Goal: Obtain resource: Obtain resource

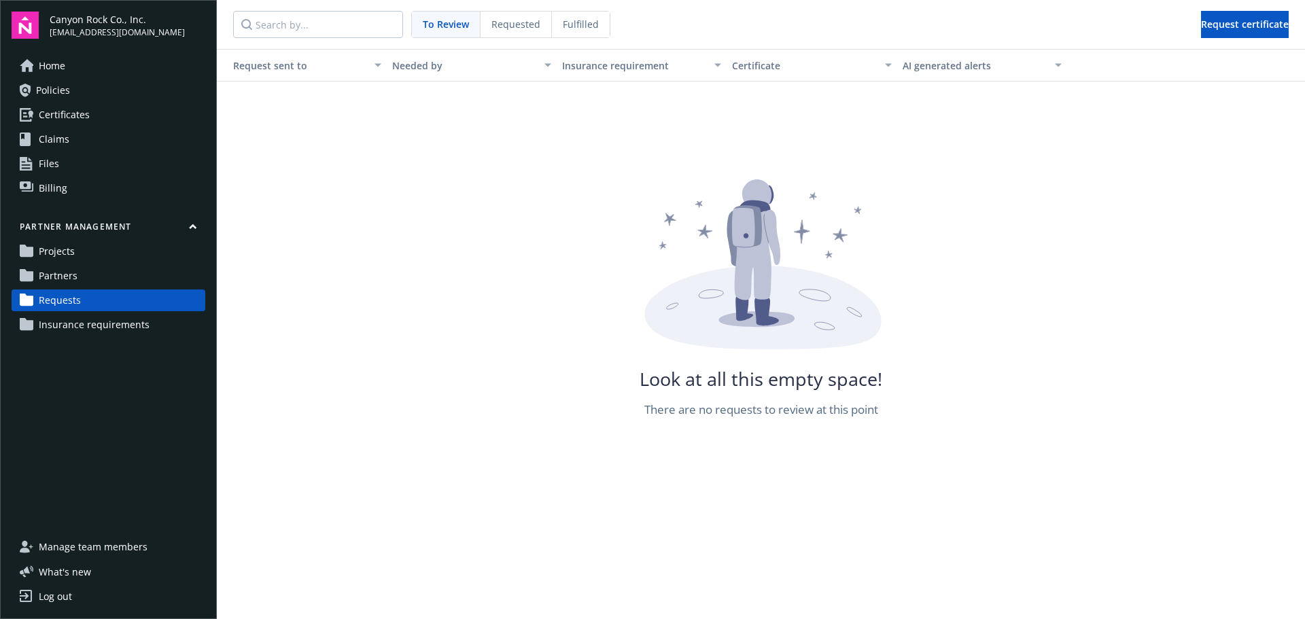
click at [41, 297] on span "Requests" at bounding box center [60, 300] width 42 height 22
click at [1201, 23] on span "Request certificate" at bounding box center [1245, 24] width 88 height 13
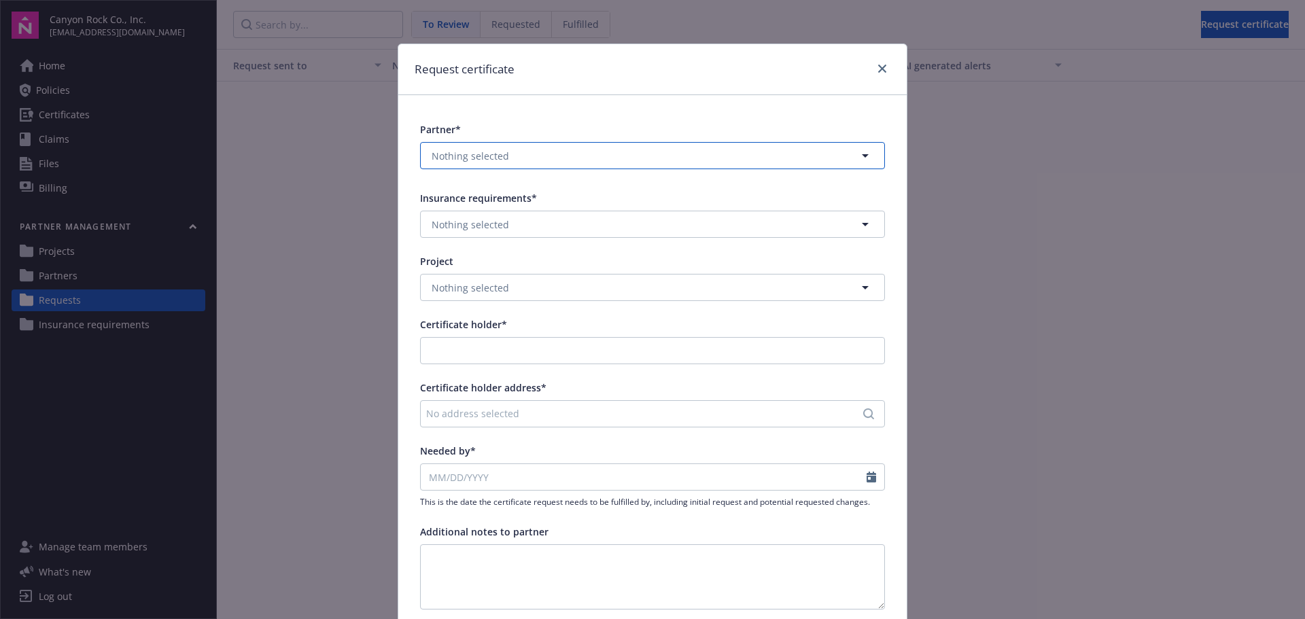
click at [862, 156] on icon "button" at bounding box center [865, 155] width 16 height 16
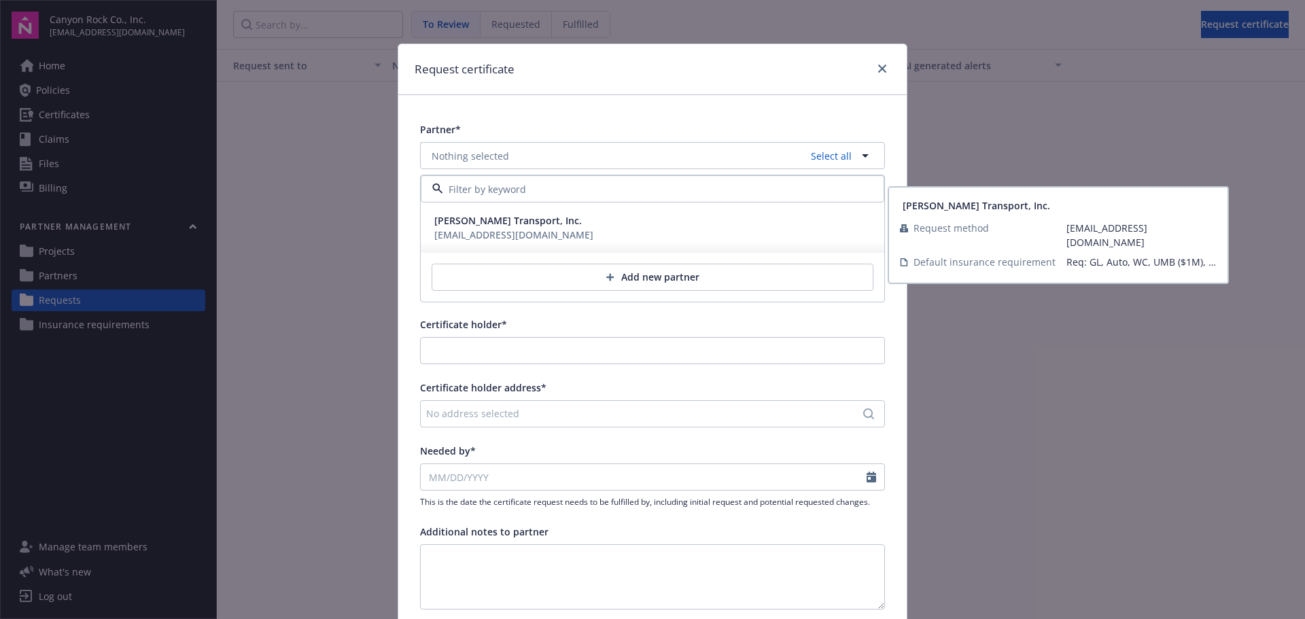
click at [483, 226] on span "[PERSON_NAME] Transport, Inc." at bounding box center [507, 220] width 147 height 14
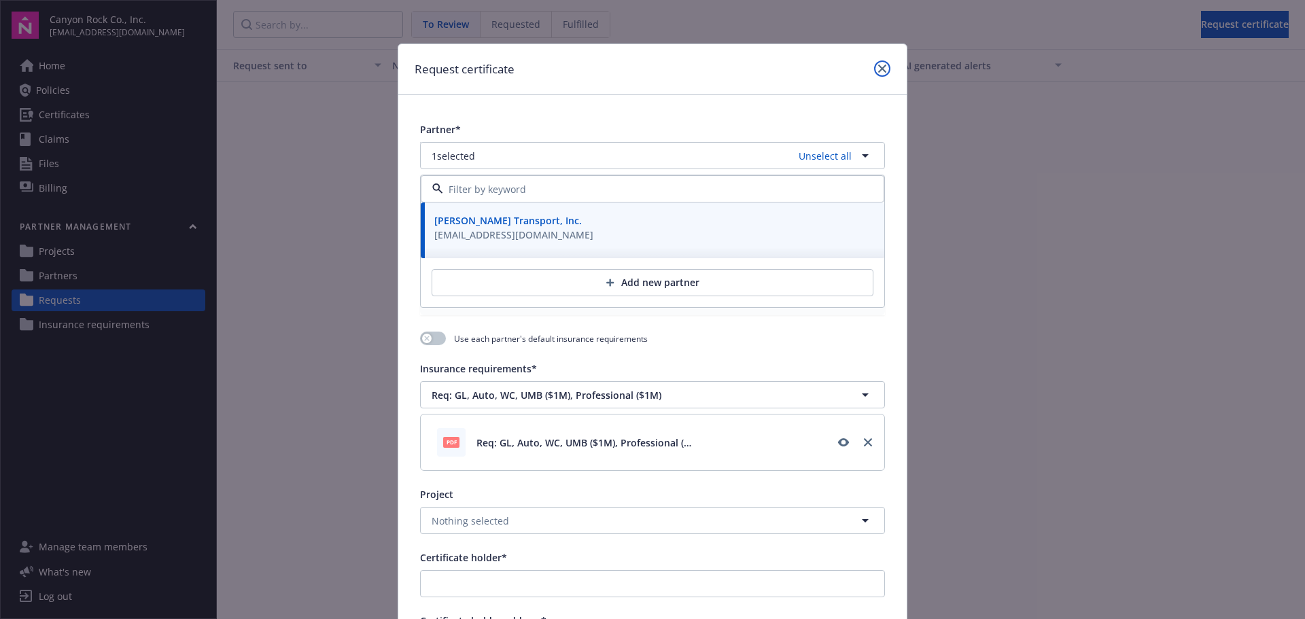
click at [874, 70] on link "close" at bounding box center [882, 68] width 16 height 16
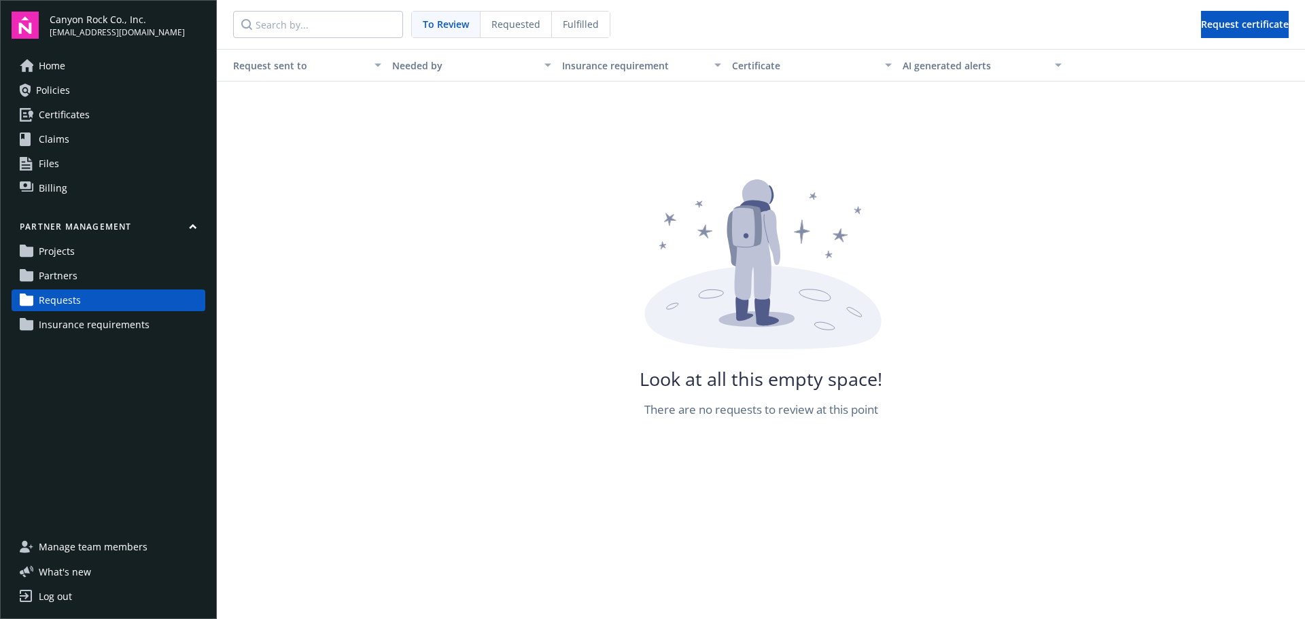
click at [77, 275] on link "Partners" at bounding box center [109, 276] width 194 height 22
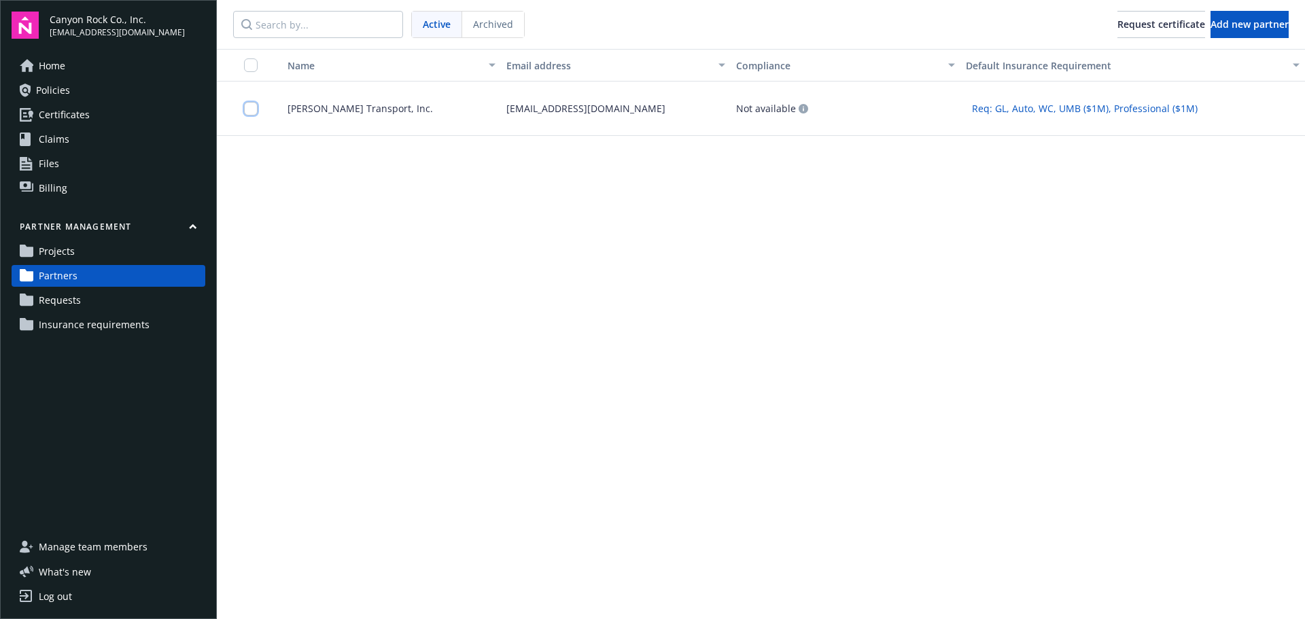
drag, startPoint x: 249, startPoint y: 109, endPoint x: 307, endPoint y: 141, distance: 66.6
click at [249, 109] on input "checkbox" at bounding box center [251, 109] width 14 height 14
click at [605, 588] on button "Request certificate" at bounding box center [596, 588] width 133 height 27
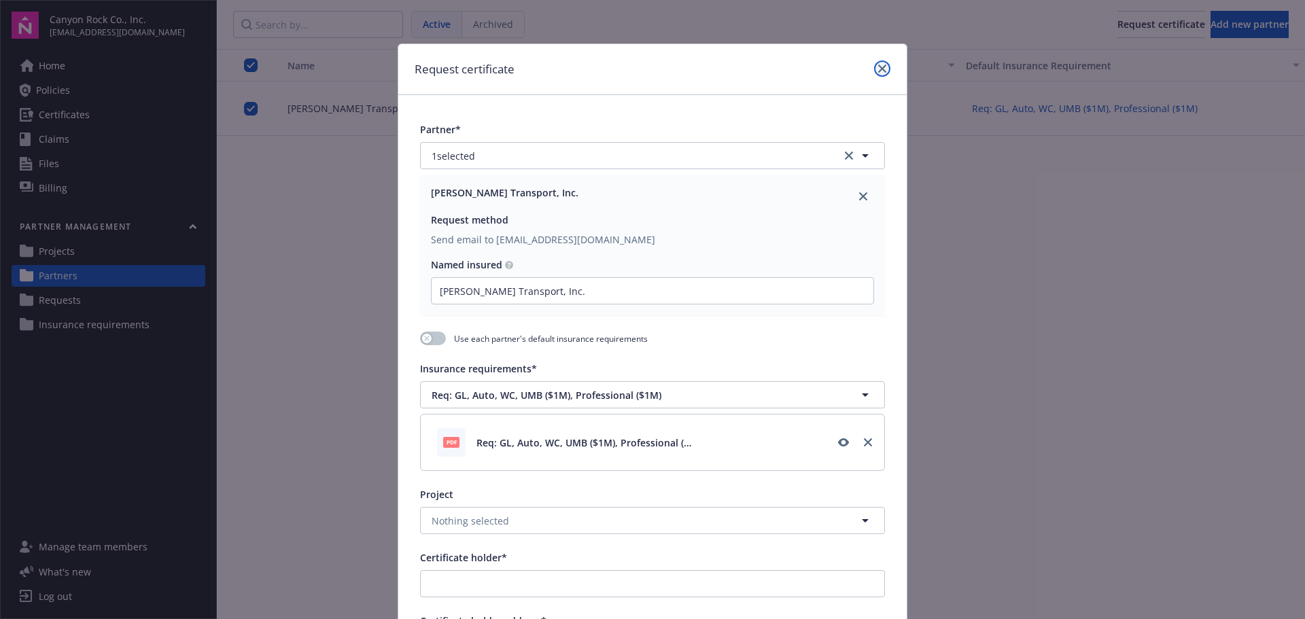
click at [879, 67] on icon "close" at bounding box center [882, 69] width 8 height 8
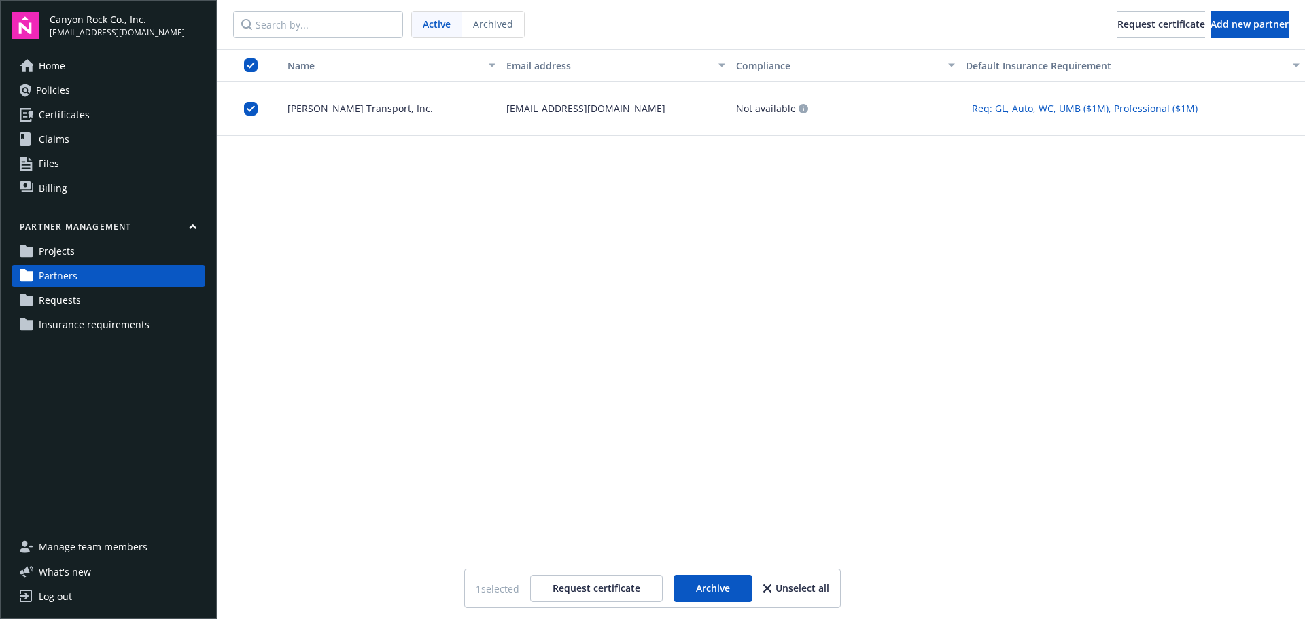
click at [1065, 107] on span "Req: GL, Auto, WC, UMB ($1M), Professional ($1M)" at bounding box center [1085, 108] width 226 height 14
click at [359, 111] on span "[PERSON_NAME] Transport, Inc." at bounding box center [355, 108] width 156 height 14
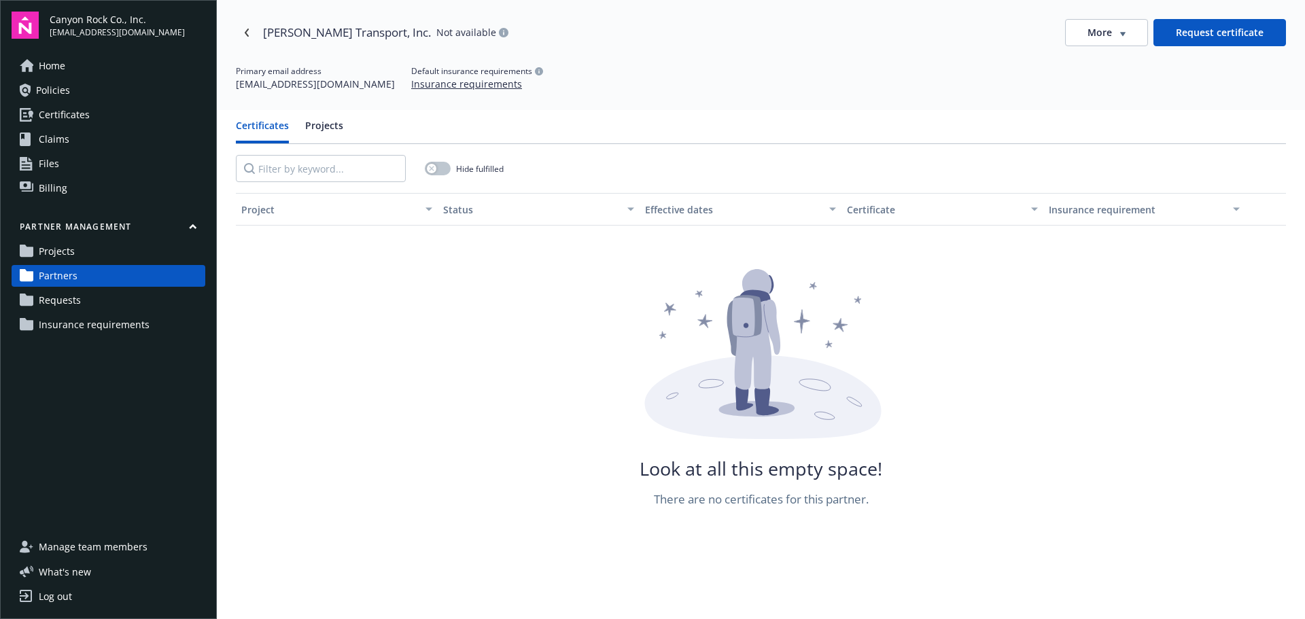
click at [56, 296] on span "Requests" at bounding box center [60, 300] width 42 height 22
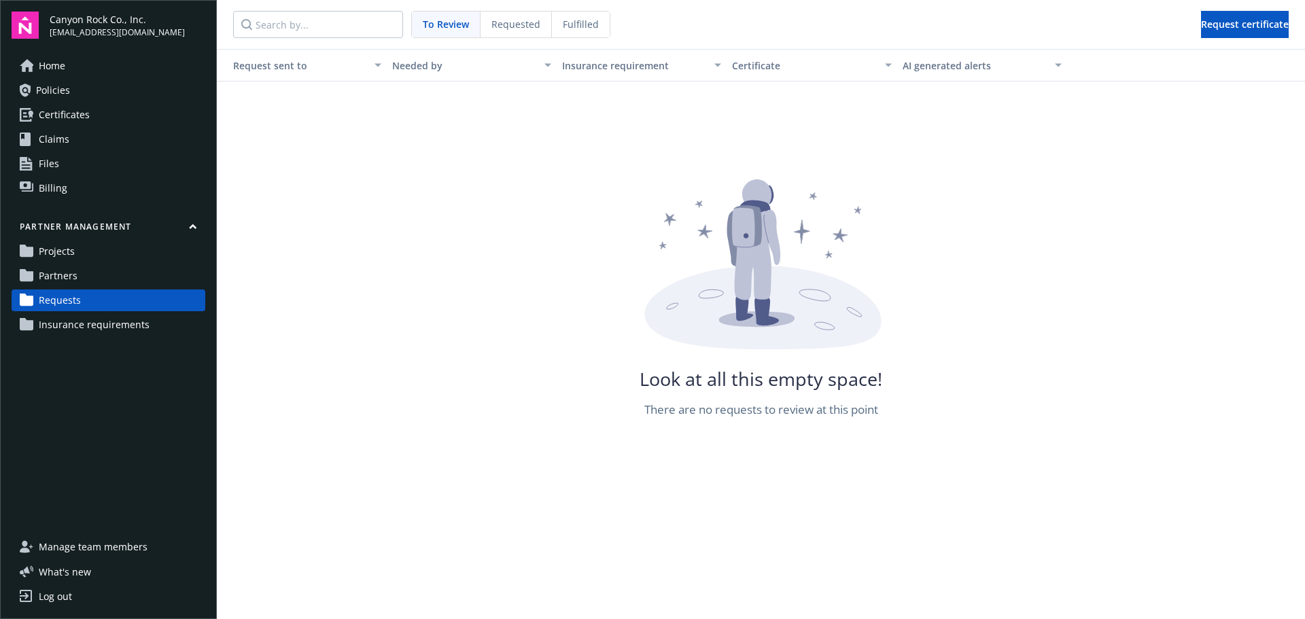
click at [52, 273] on span "Partners" at bounding box center [58, 276] width 39 height 22
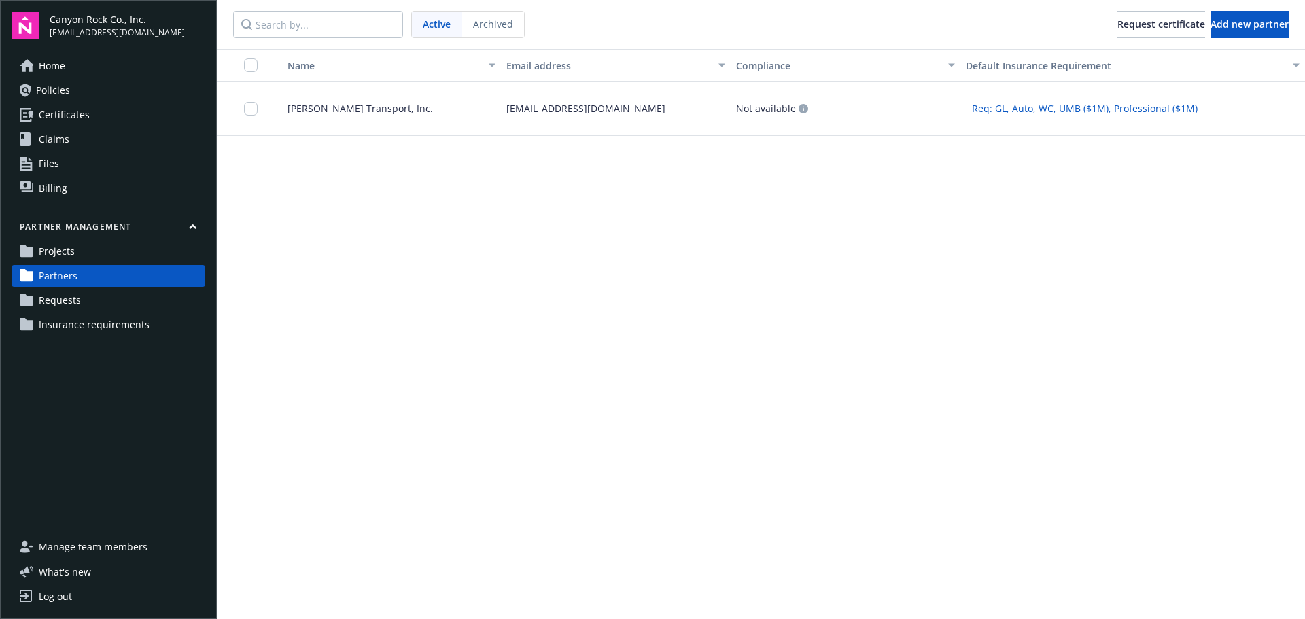
click at [341, 107] on span "[PERSON_NAME] Transport, Inc." at bounding box center [355, 108] width 156 height 14
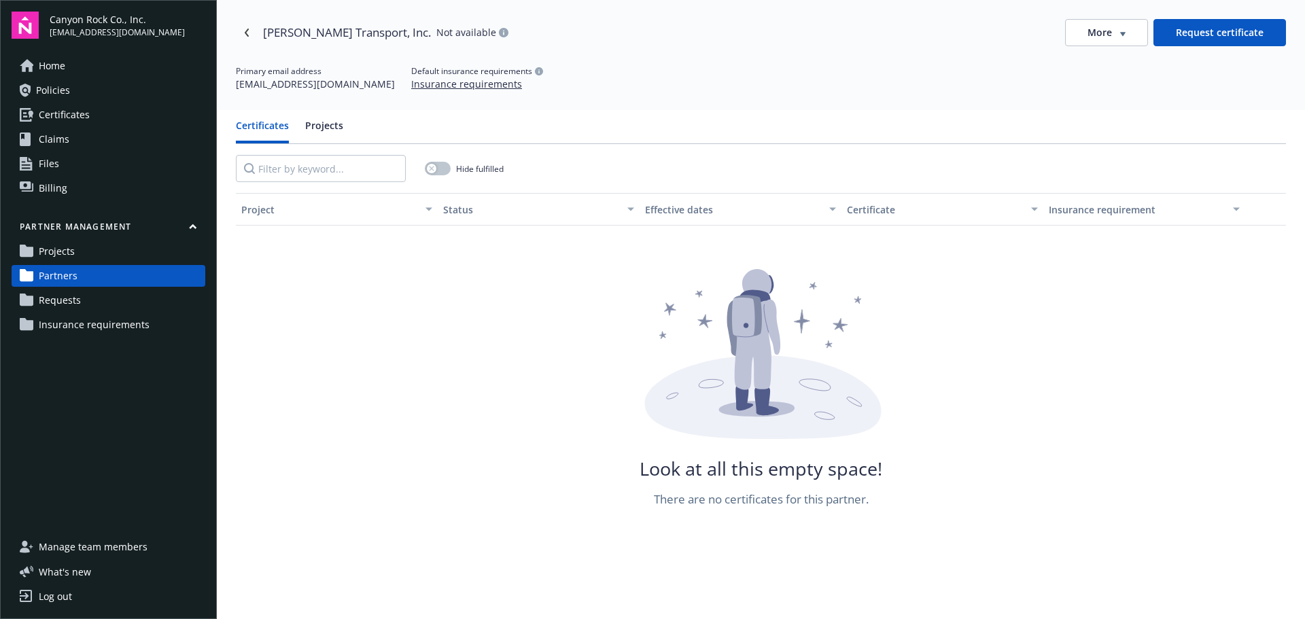
click at [319, 127] on button "Projects" at bounding box center [324, 130] width 38 height 25
click at [261, 121] on button "Certificates" at bounding box center [262, 130] width 53 height 25
click at [82, 247] on link "Projects" at bounding box center [109, 252] width 194 height 22
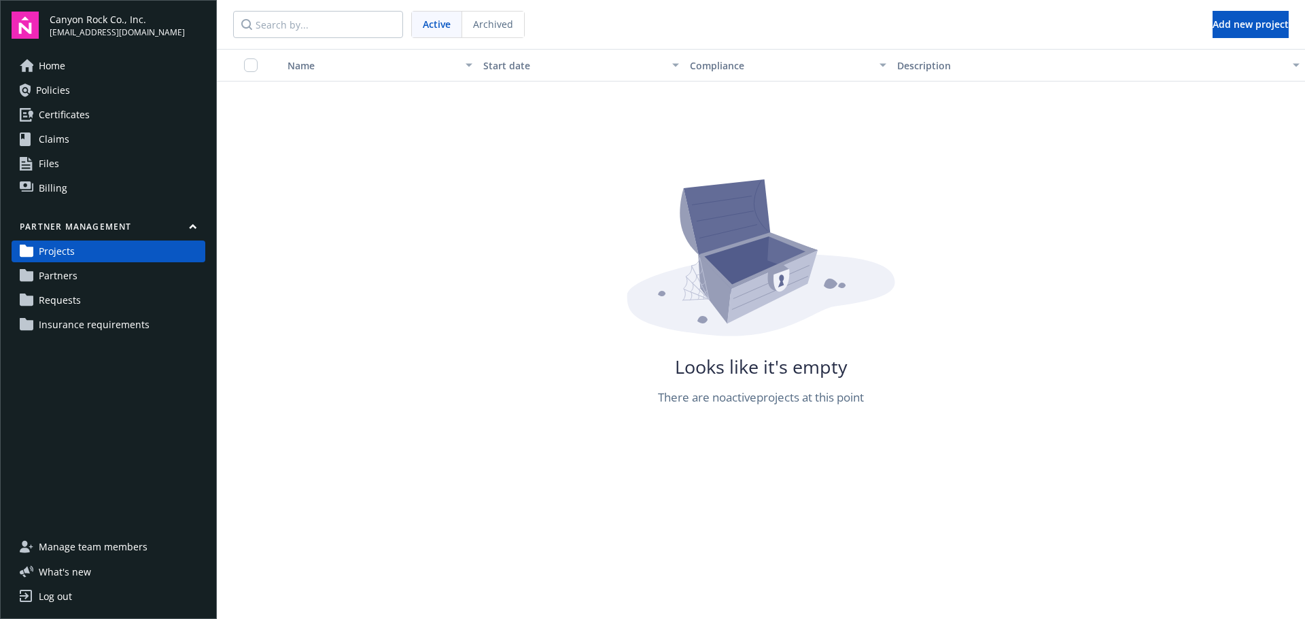
click at [68, 279] on span "Partners" at bounding box center [58, 276] width 39 height 22
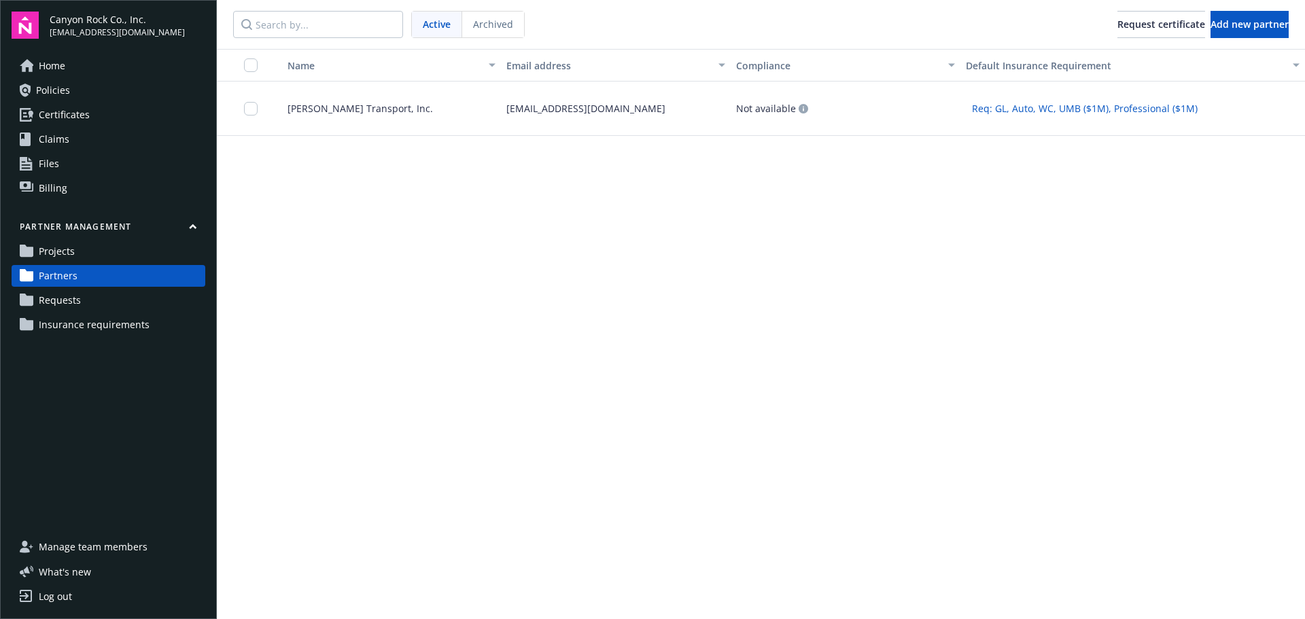
click at [762, 109] on div "Not available" at bounding box center [772, 109] width 72 height 10
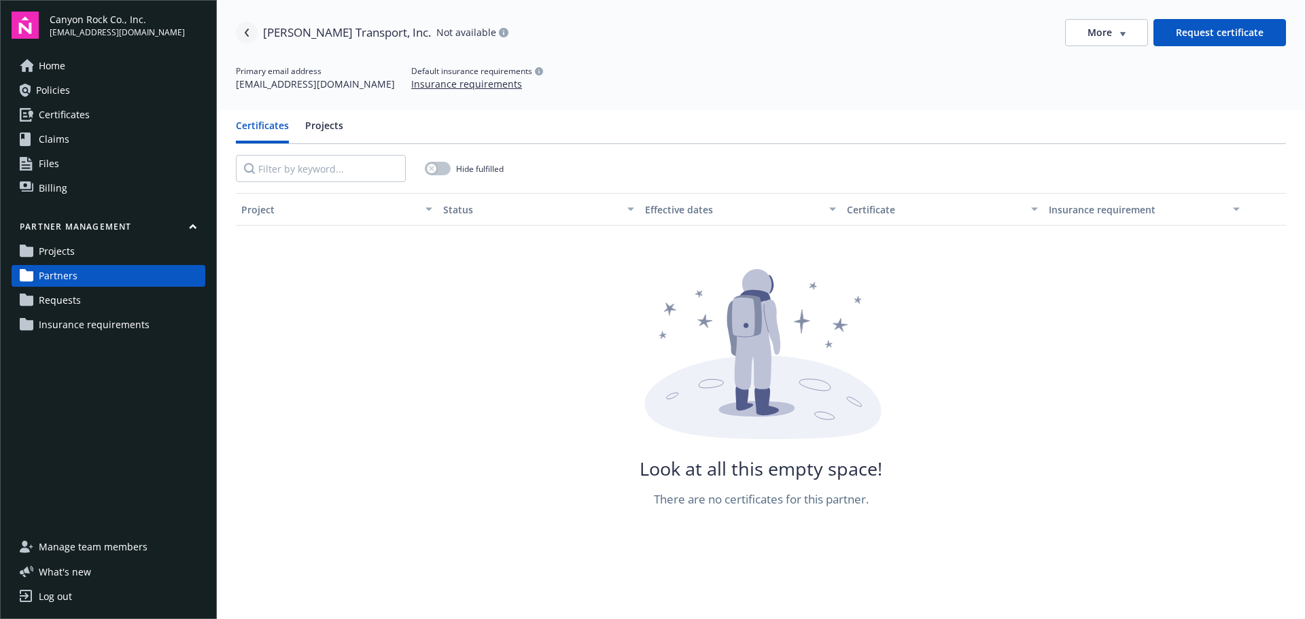
click at [249, 31] on icon "Navigate back" at bounding box center [247, 33] width 8 height 8
